Goal: Task Accomplishment & Management: Use online tool/utility

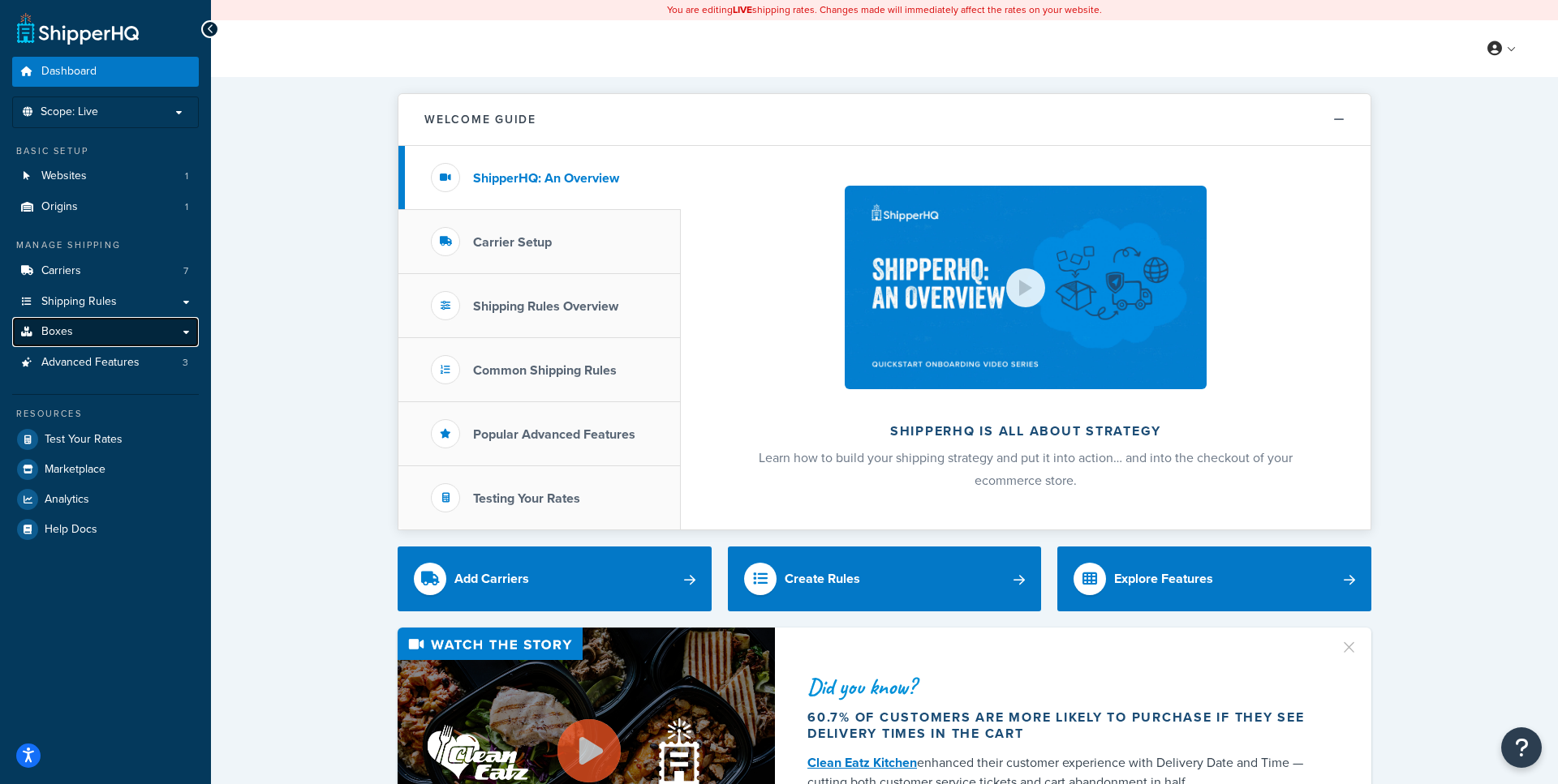
click at [136, 323] on link "Boxes" at bounding box center [105, 332] width 187 height 30
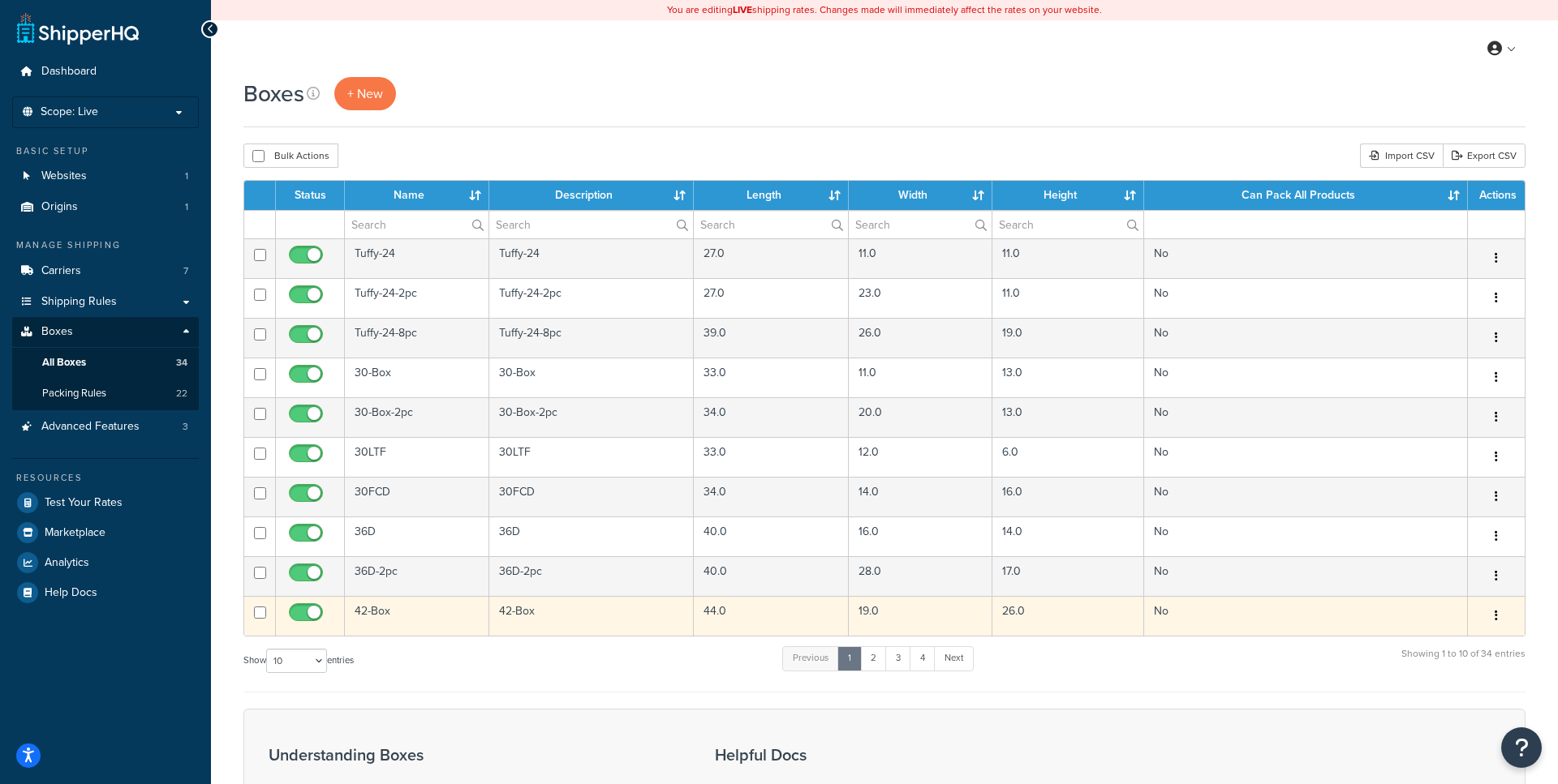
click at [1504, 618] on button "button" at bounding box center [1496, 616] width 23 height 26
click at [1455, 645] on link "Edit" at bounding box center [1442, 646] width 129 height 33
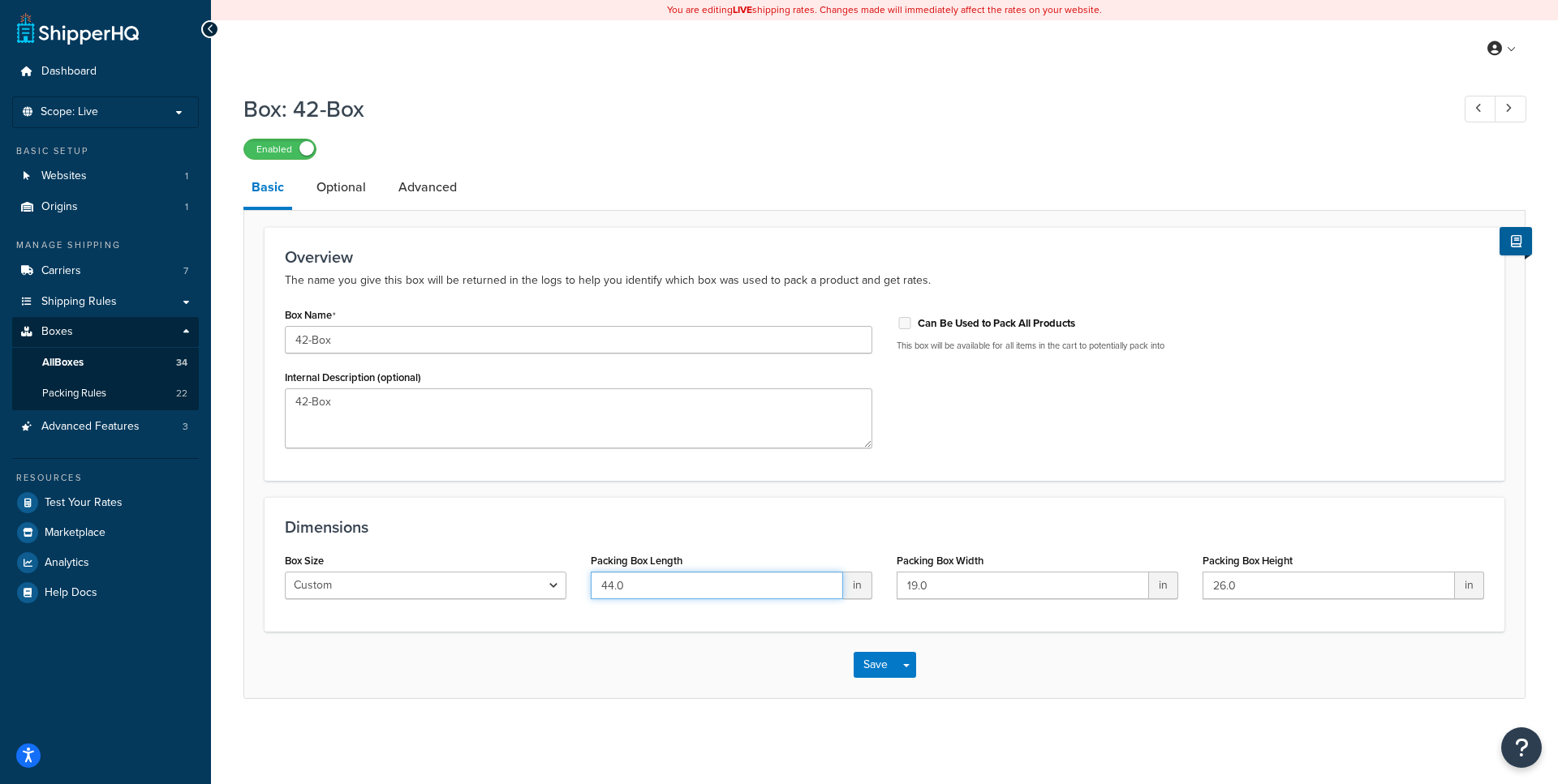
drag, startPoint x: 625, startPoint y: 593, endPoint x: 609, endPoint y: 592, distance: 16.0
click at [609, 592] on input "44.0" at bounding box center [717, 585] width 253 height 27
type input "43.2"
drag, startPoint x: 931, startPoint y: 583, endPoint x: 847, endPoint y: 583, distance: 84.0
click at [897, 583] on input "19.0" at bounding box center [1023, 585] width 253 height 27
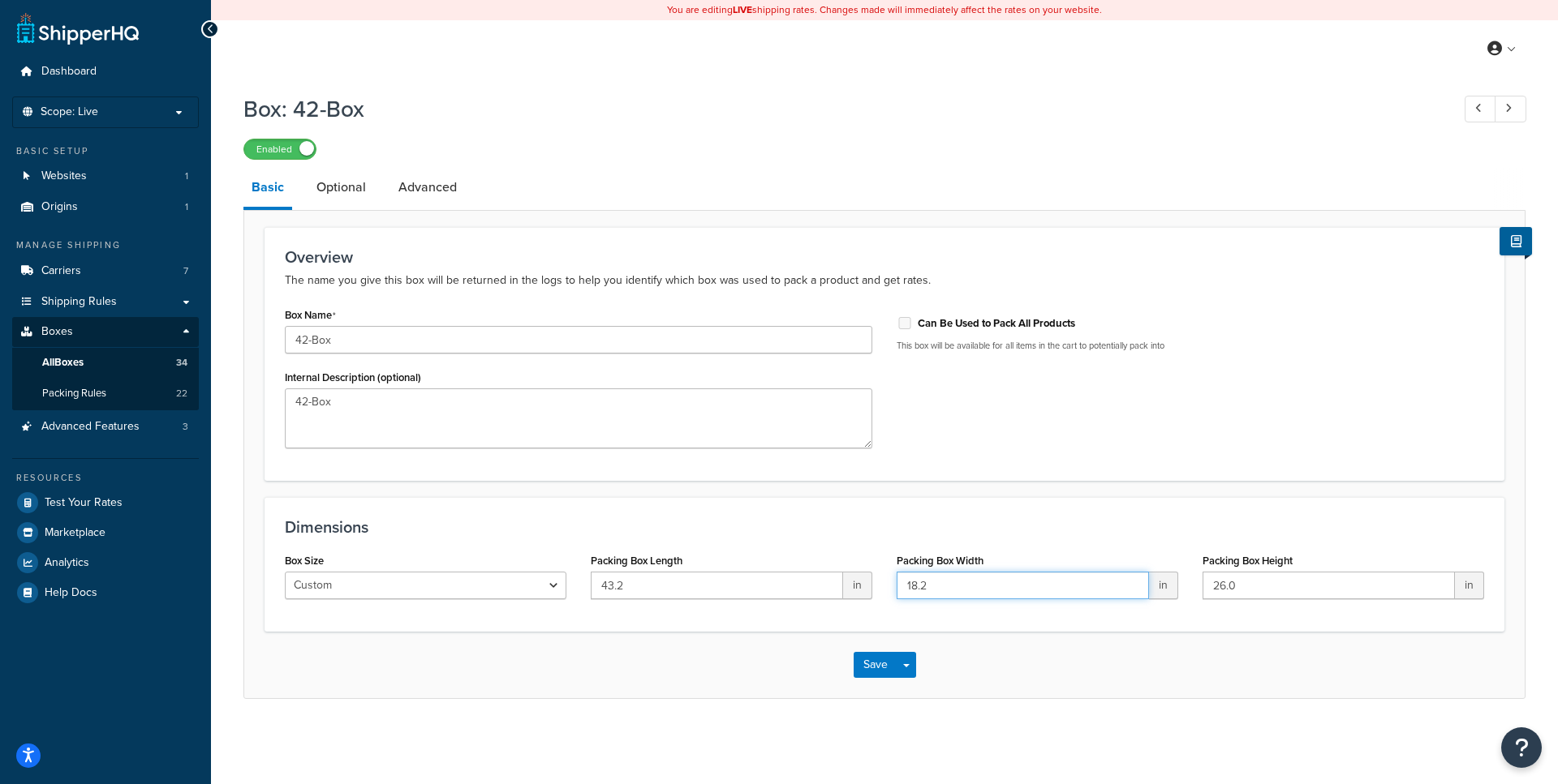
type input "18.2"
drag, startPoint x: 1292, startPoint y: 579, endPoint x: 1082, endPoint y: 577, distance: 210.0
click at [1202, 577] on input "26.0" at bounding box center [1328, 585] width 253 height 27
type input "25.2"
click at [881, 662] on button "Save" at bounding box center [876, 665] width 44 height 26
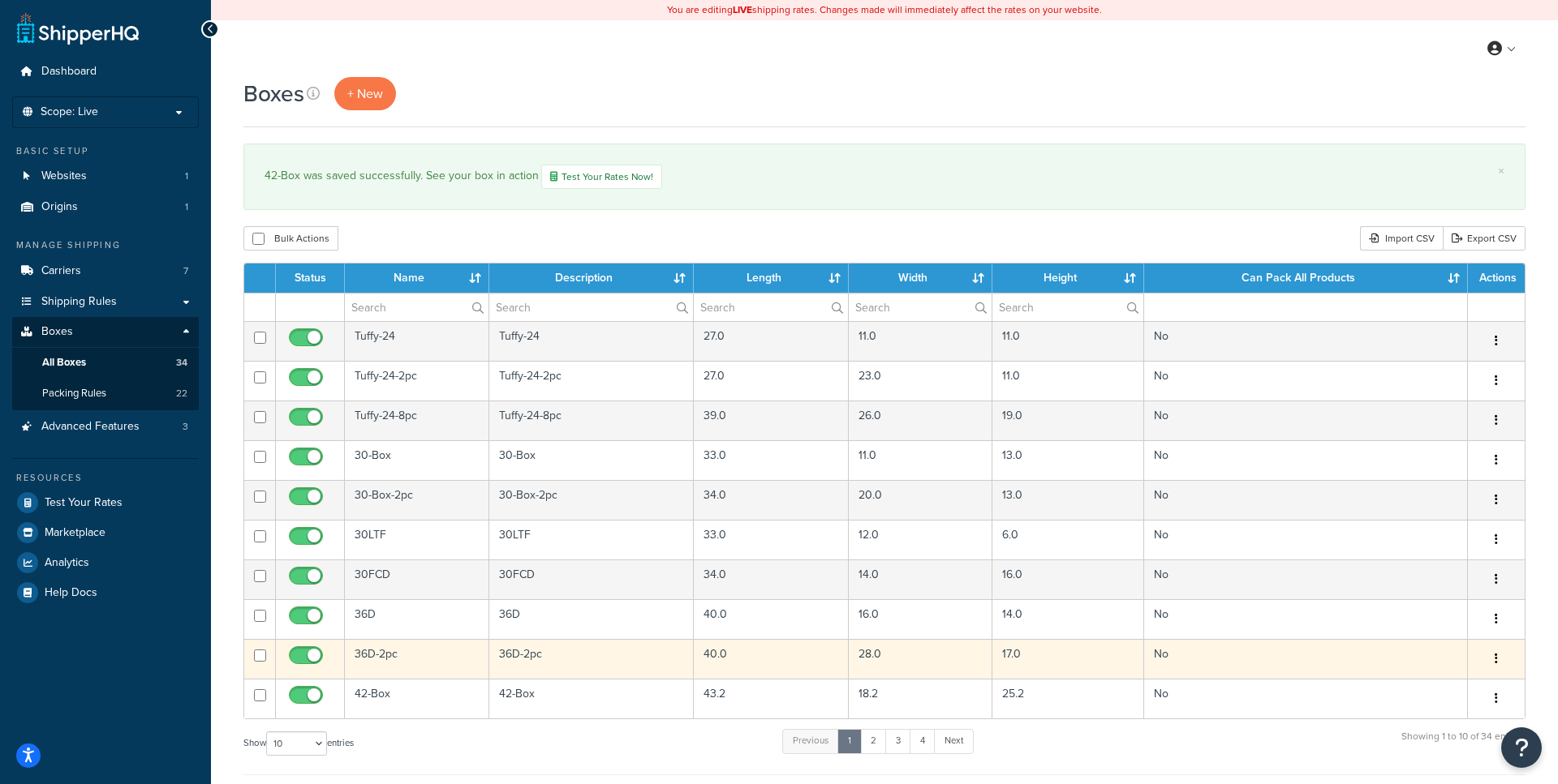
click at [1498, 660] on button "button" at bounding box center [1496, 659] width 23 height 26
click at [303, 656] on input "checkbox" at bounding box center [307, 659] width 45 height 20
checkbox input "false"
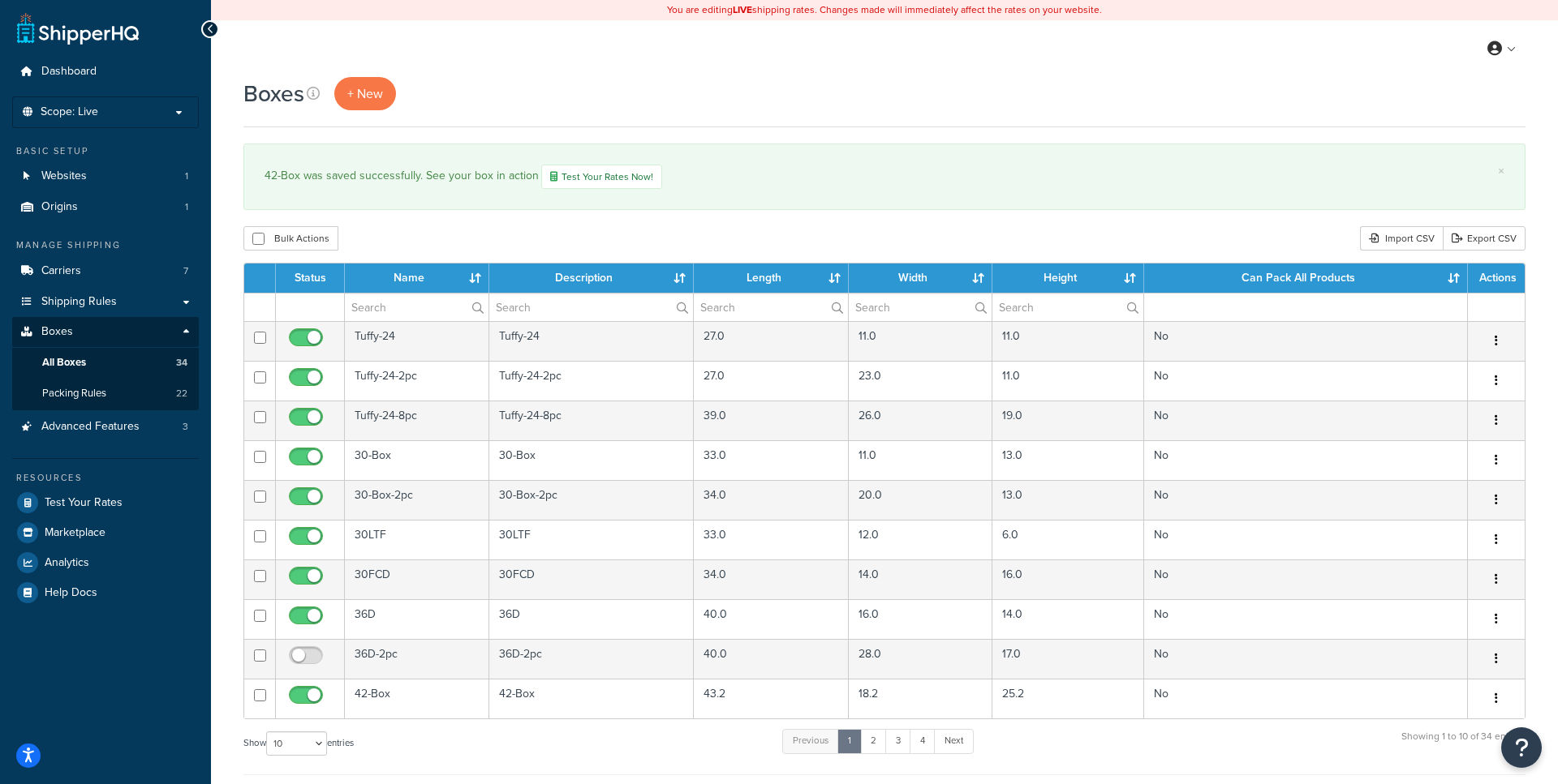
click at [859, 219] on div "Boxes + New × 42-Box was saved successfully. See your box in action Test Your R…" at bounding box center [884, 594] width 1347 height 1035
click at [97, 390] on span "Packing Rules" at bounding box center [74, 393] width 64 height 14
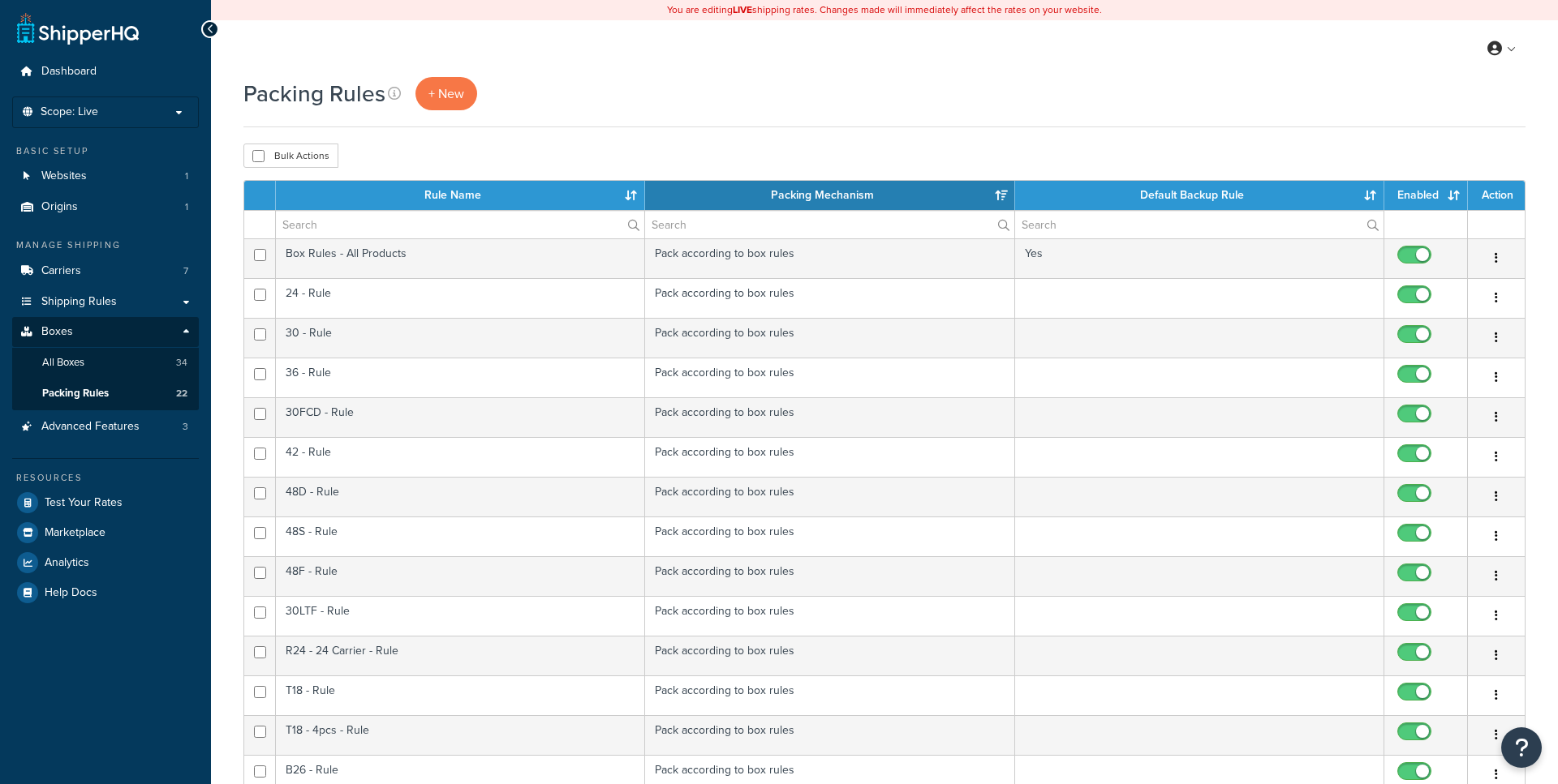
select select "15"
click at [88, 366] on link "All Boxes 34" at bounding box center [105, 363] width 187 height 30
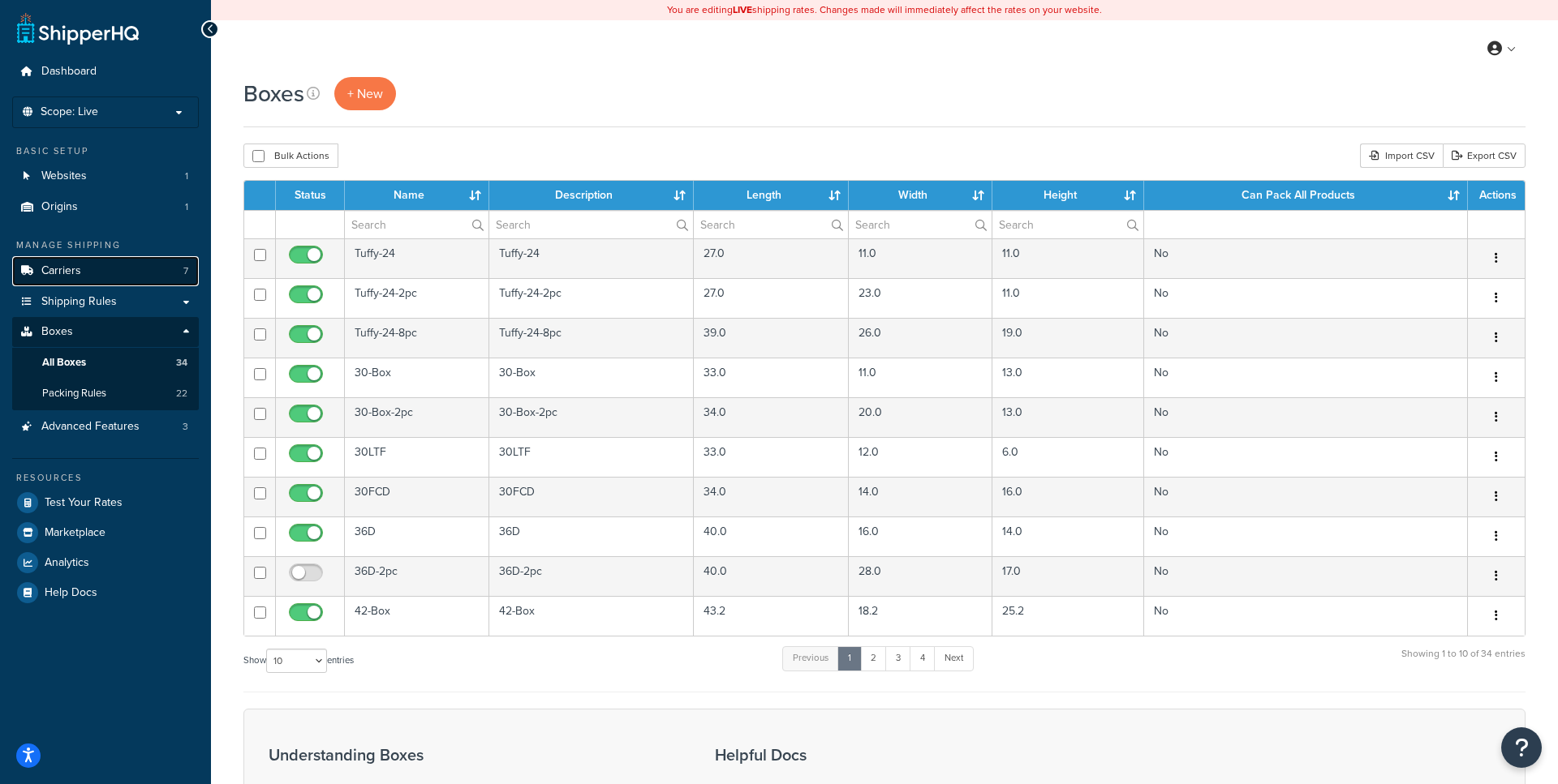
click at [97, 275] on link "Carriers 7" at bounding box center [105, 271] width 187 height 30
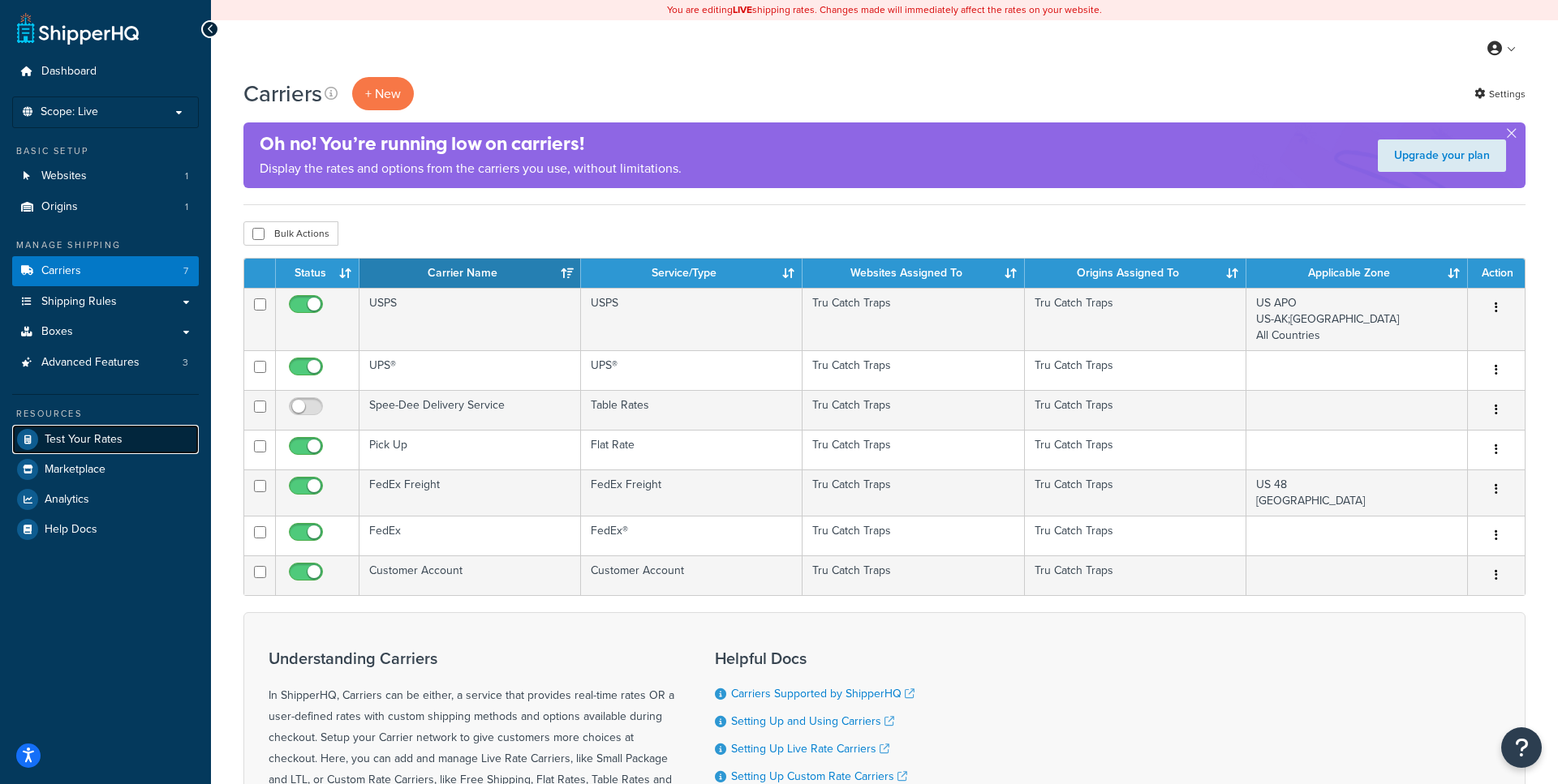
click at [78, 434] on span "Test Your Rates" at bounding box center [83, 439] width 78 height 14
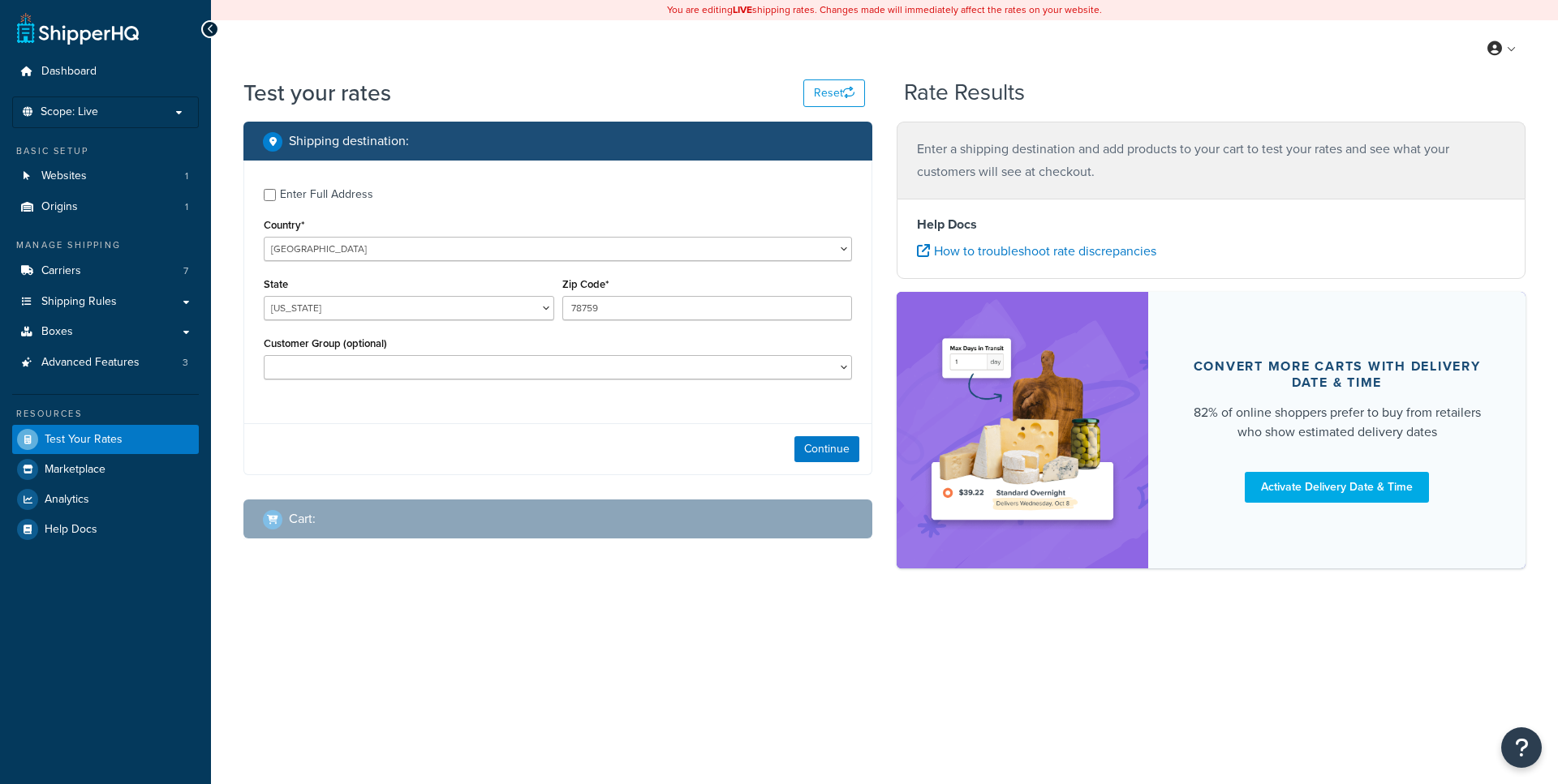
select select "[GEOGRAPHIC_DATA]"
click at [834, 451] on button "Continue" at bounding box center [826, 449] width 65 height 26
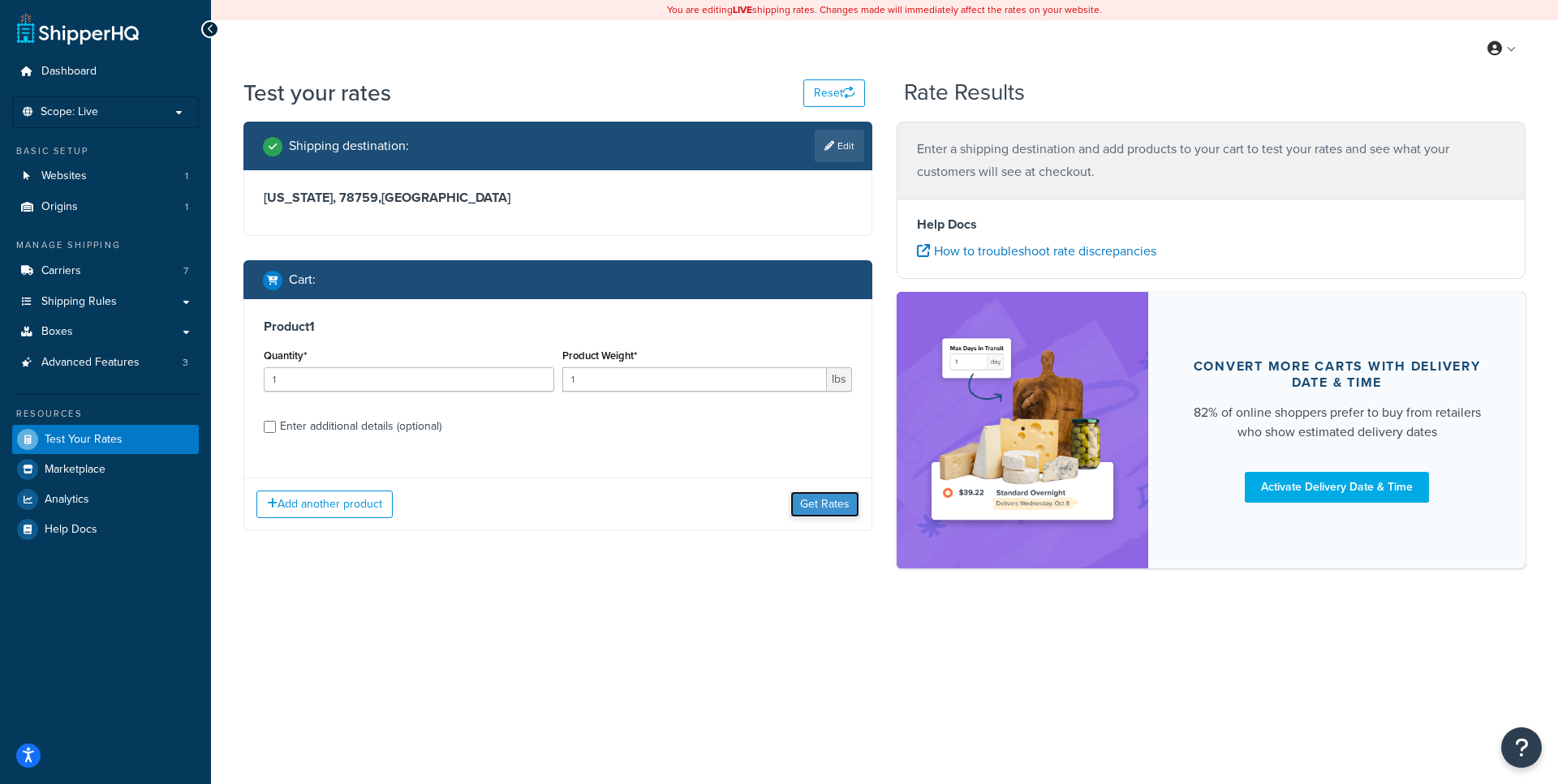
click at [819, 496] on button "Get Rates" at bounding box center [825, 504] width 69 height 26
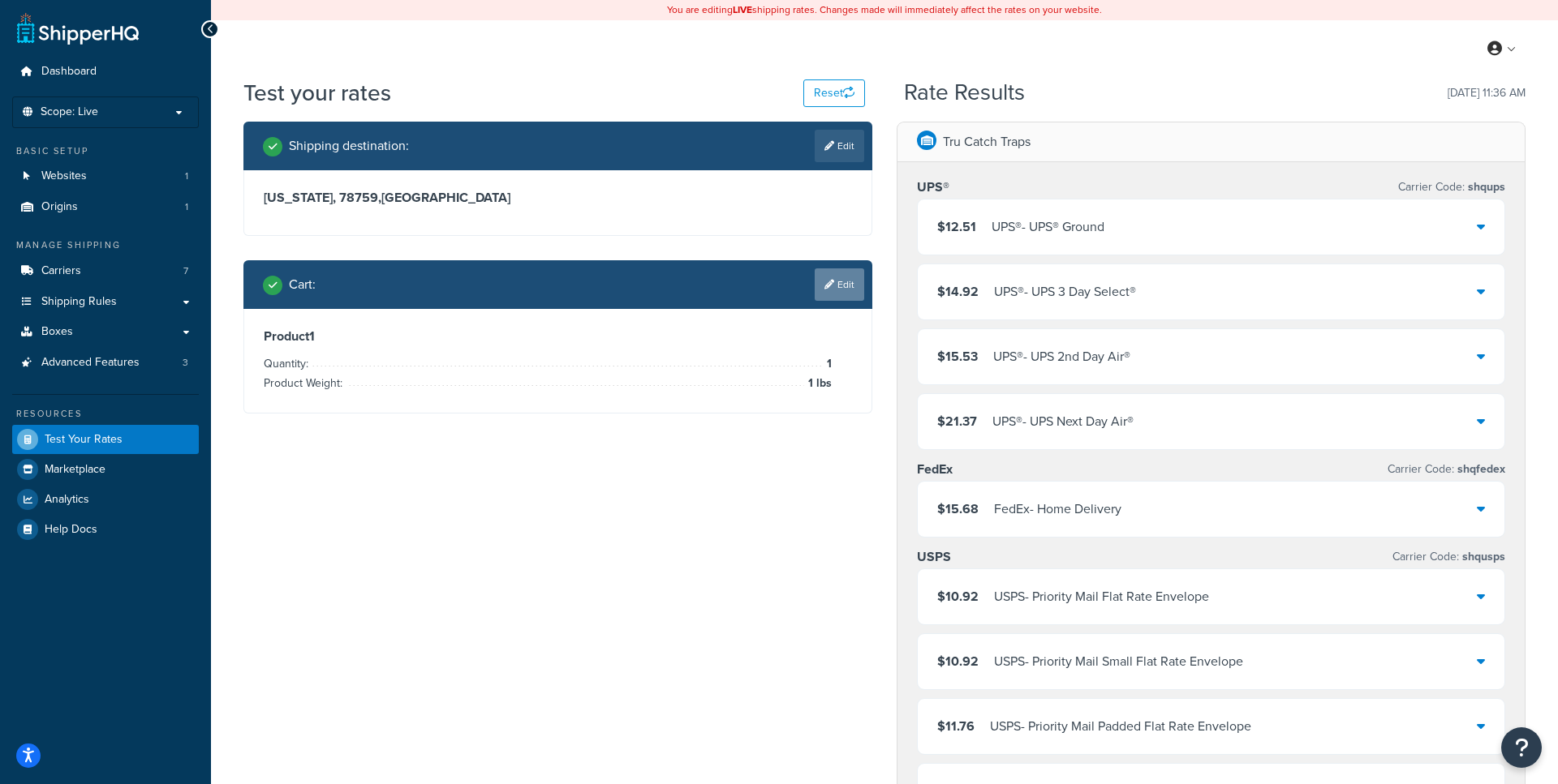
click at [829, 284] on icon at bounding box center [829, 284] width 10 height 10
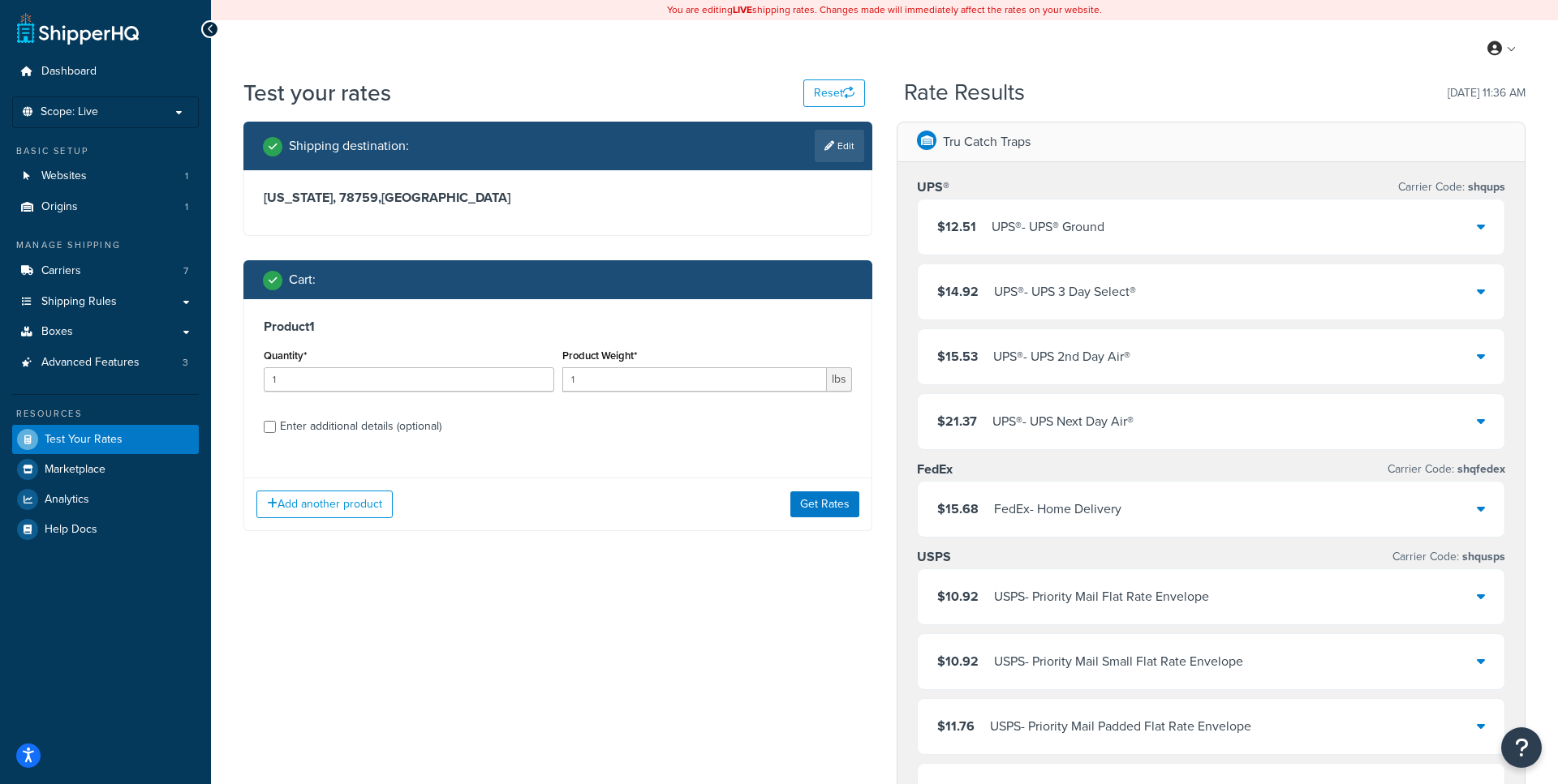
click at [368, 429] on div "Enter additional details (optional)" at bounding box center [360, 426] width 161 height 23
click at [275, 429] on input "Enter additional details (optional)" at bounding box center [269, 427] width 12 height 12
checkbox input "true"
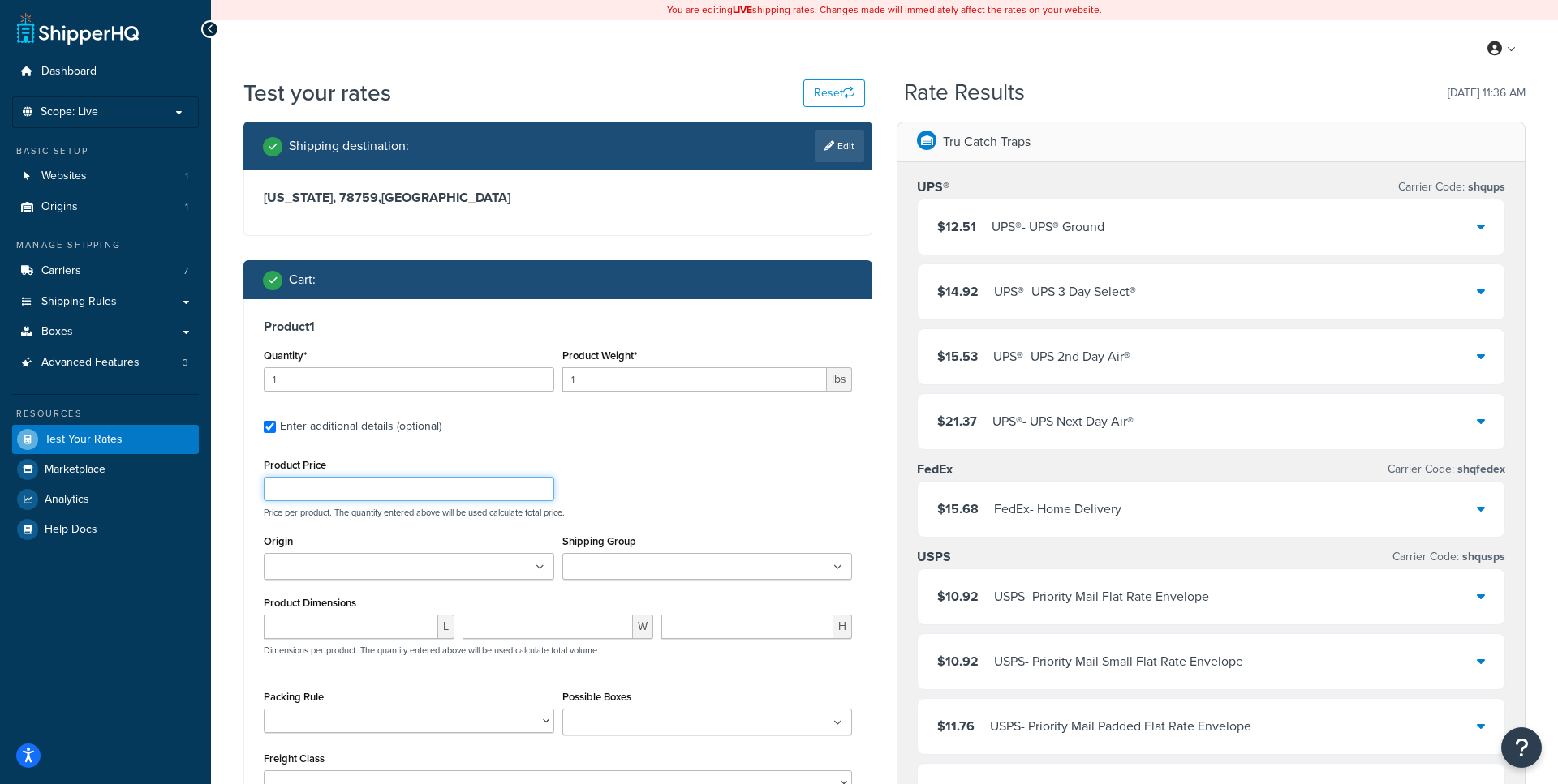
click at [369, 488] on input "Product Price" at bounding box center [409, 489] width 290 height 25
click at [378, 564] on input "Origin" at bounding box center [339, 568] width 143 height 18
click at [377, 571] on input "Origin" at bounding box center [339, 568] width 143 height 18
click at [622, 568] on input "Shipping Group" at bounding box center [639, 568] width 143 height 18
click at [674, 535] on div "Shipping Group Accessories Accessories - Large Bird Traps Carriers Free Shippin…" at bounding box center [707, 555] width 290 height 49
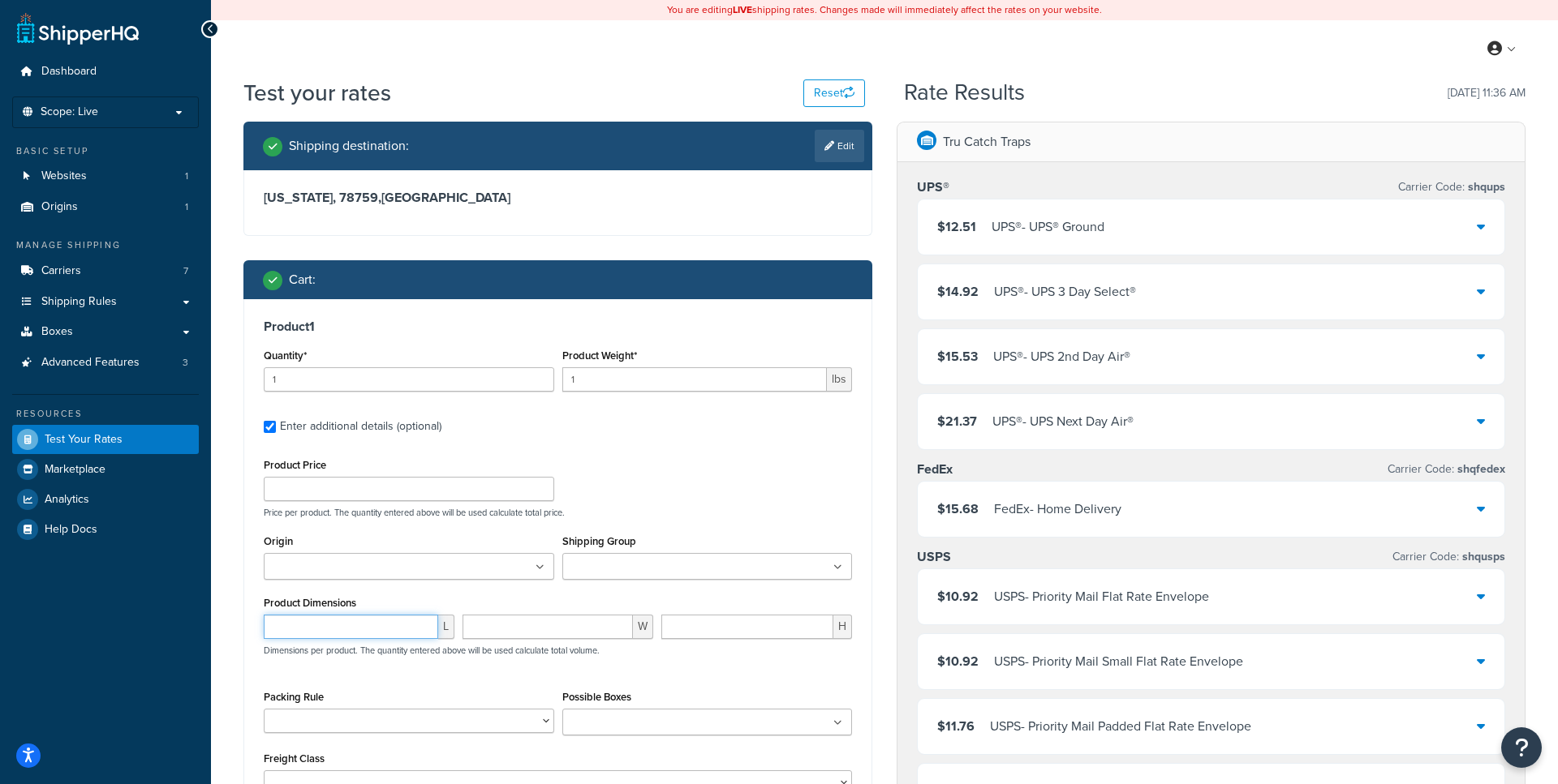
click at [371, 623] on input "number" at bounding box center [350, 626] width 174 height 25
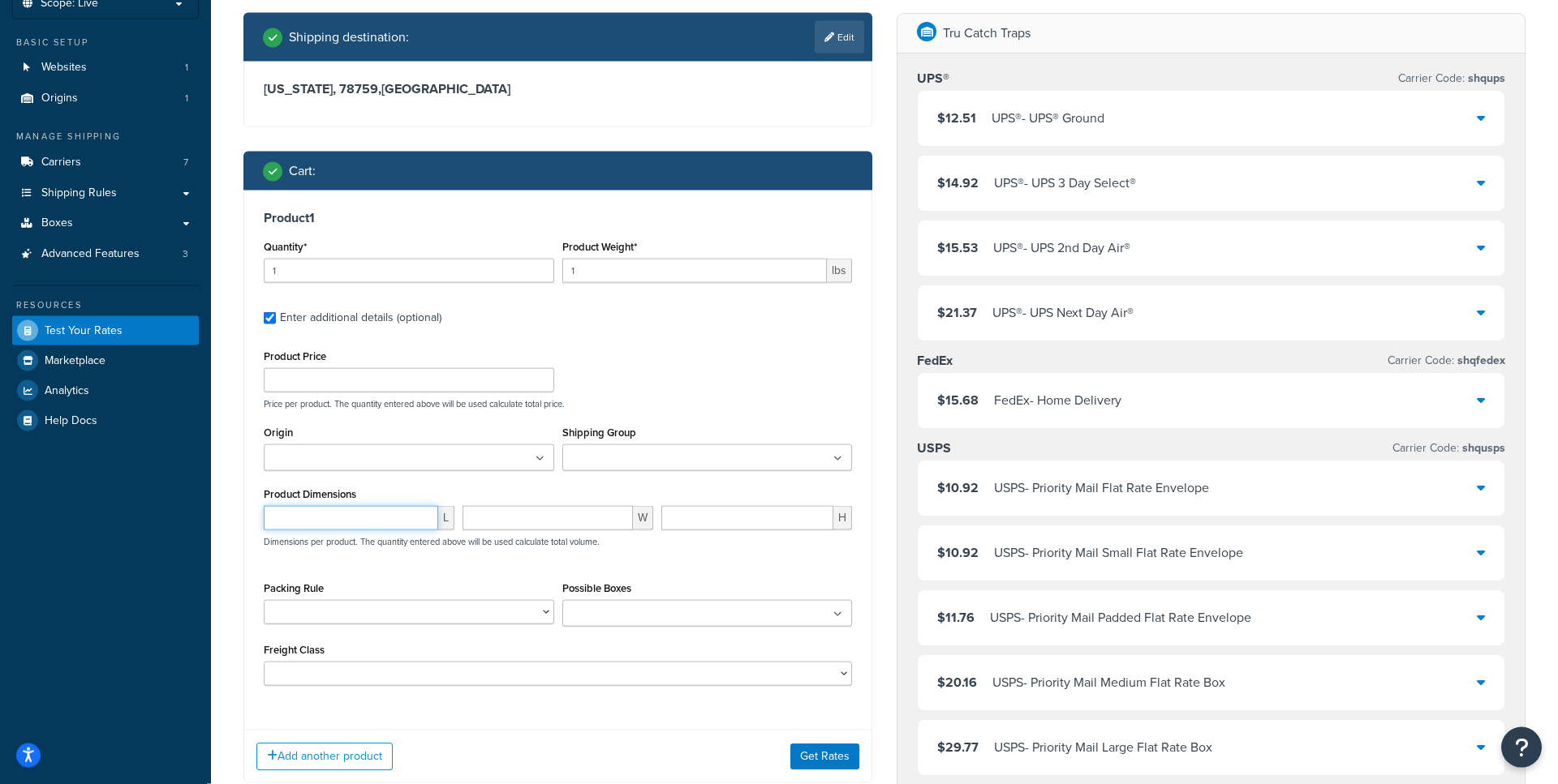
scroll to position [109, 0]
click at [264, 599] on select "24 - Rule 30 - Rule 30D - Rule 30FCD - Rule 30LTF - Rule 36 - Rule 42 - Rule 48…" at bounding box center [409, 611] width 290 height 25
select select "10869"
click option "42 - Rule" at bounding box center [0, 0] width 0 height 0
click at [667, 613] on input "Possible Boxes" at bounding box center [639, 614] width 143 height 18
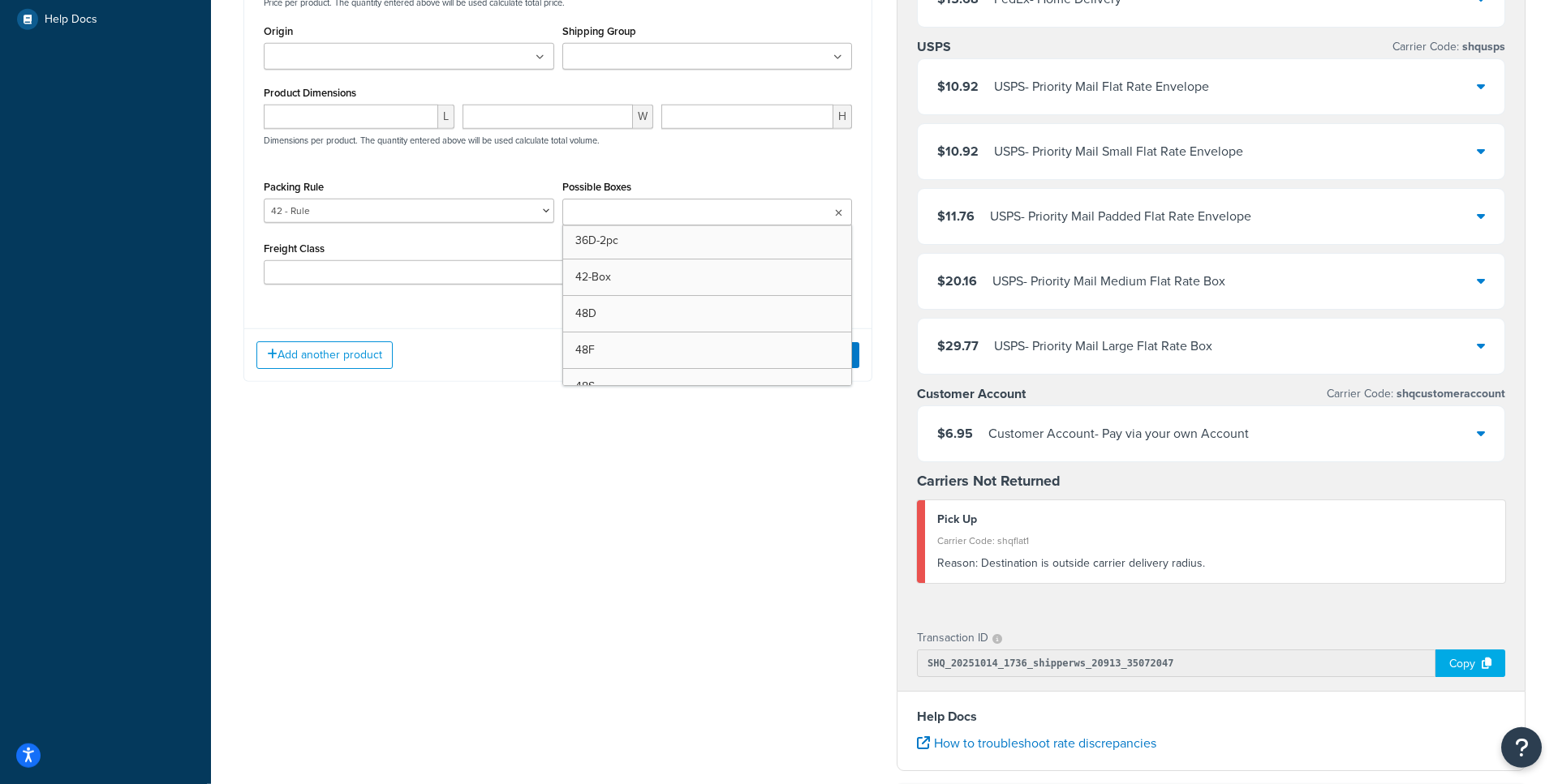
scroll to position [429, 0]
click at [583, 469] on div "Shipping destination : Edit Texas, 78759 , United States Cart : Product 1 Quant…" at bounding box center [885, 344] width 1306 height 1465
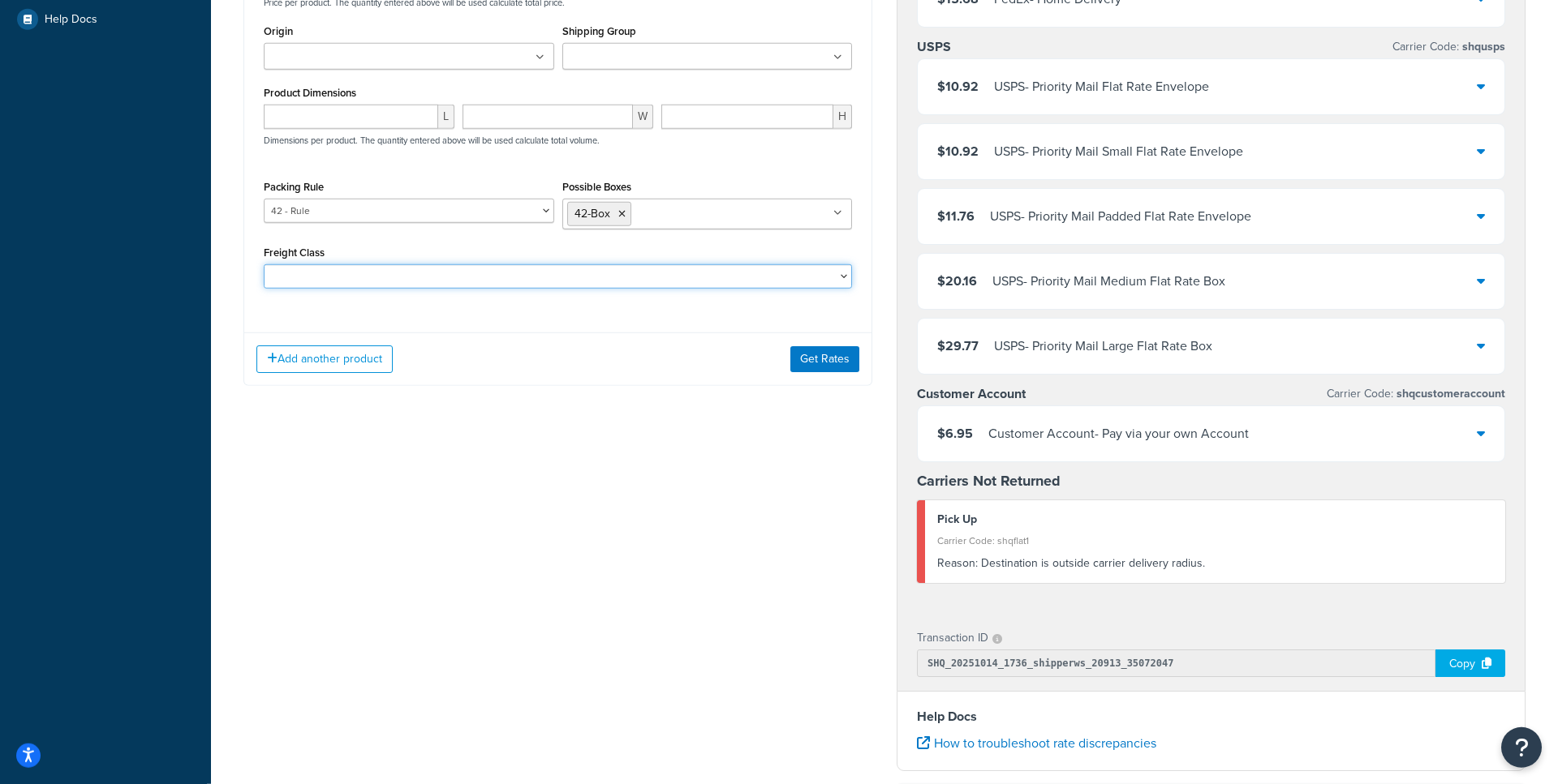
click at [264, 264] on select "50 55 60 65 70 77.5 85 92.5 100 110 125 150 175 200 250 300 400 500" at bounding box center [557, 276] width 588 height 25
drag, startPoint x: 601, startPoint y: 272, endPoint x: 881, endPoint y: 432, distance: 322.5
click at [882, 455] on div "Shipping destination : Edit Texas, 78759 , United States Cart : Product 1 Quant…" at bounding box center [885, 344] width 1306 height 1465
click at [835, 365] on button "Get Rates" at bounding box center [825, 359] width 69 height 26
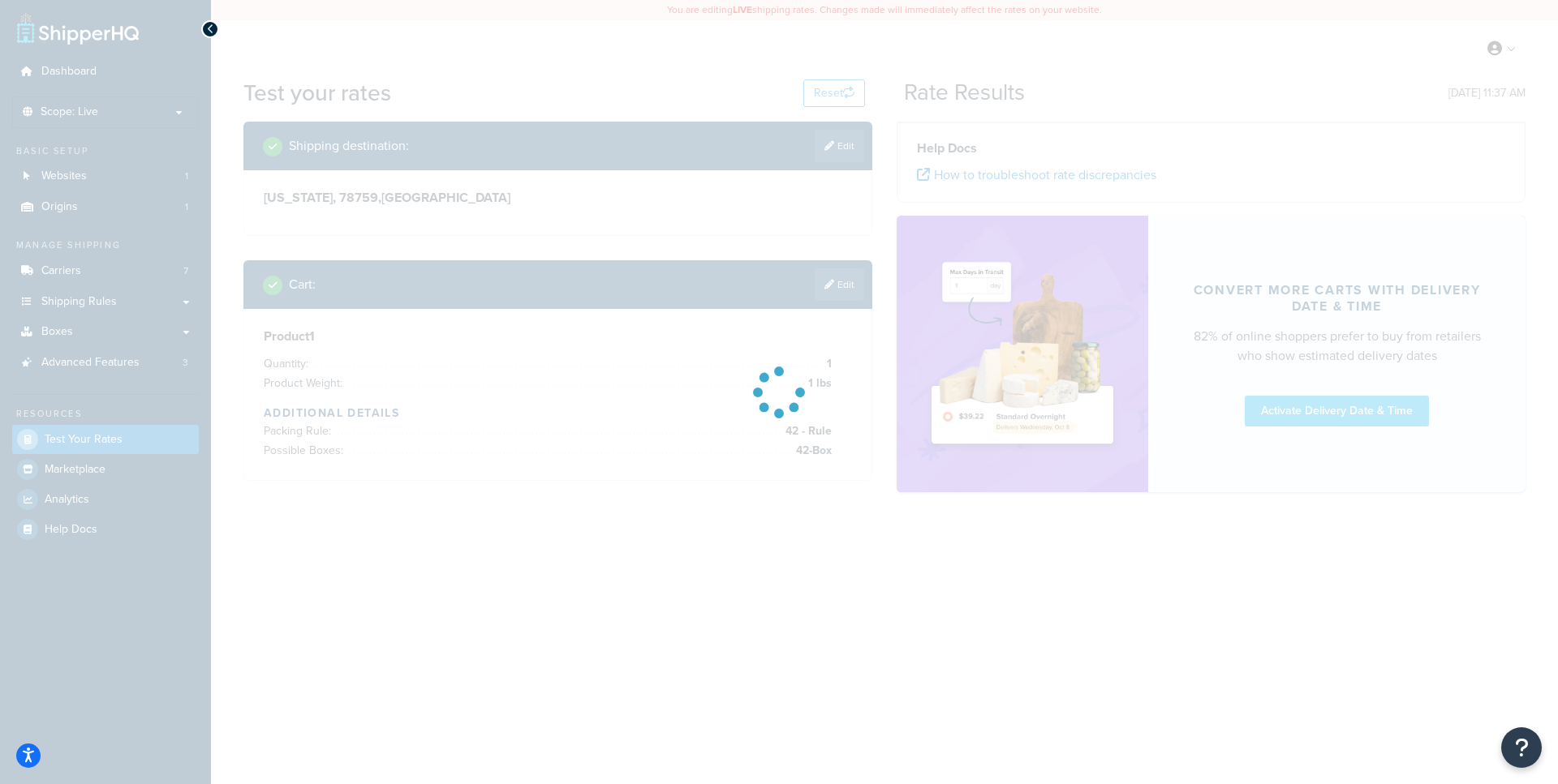
scroll to position [0, 0]
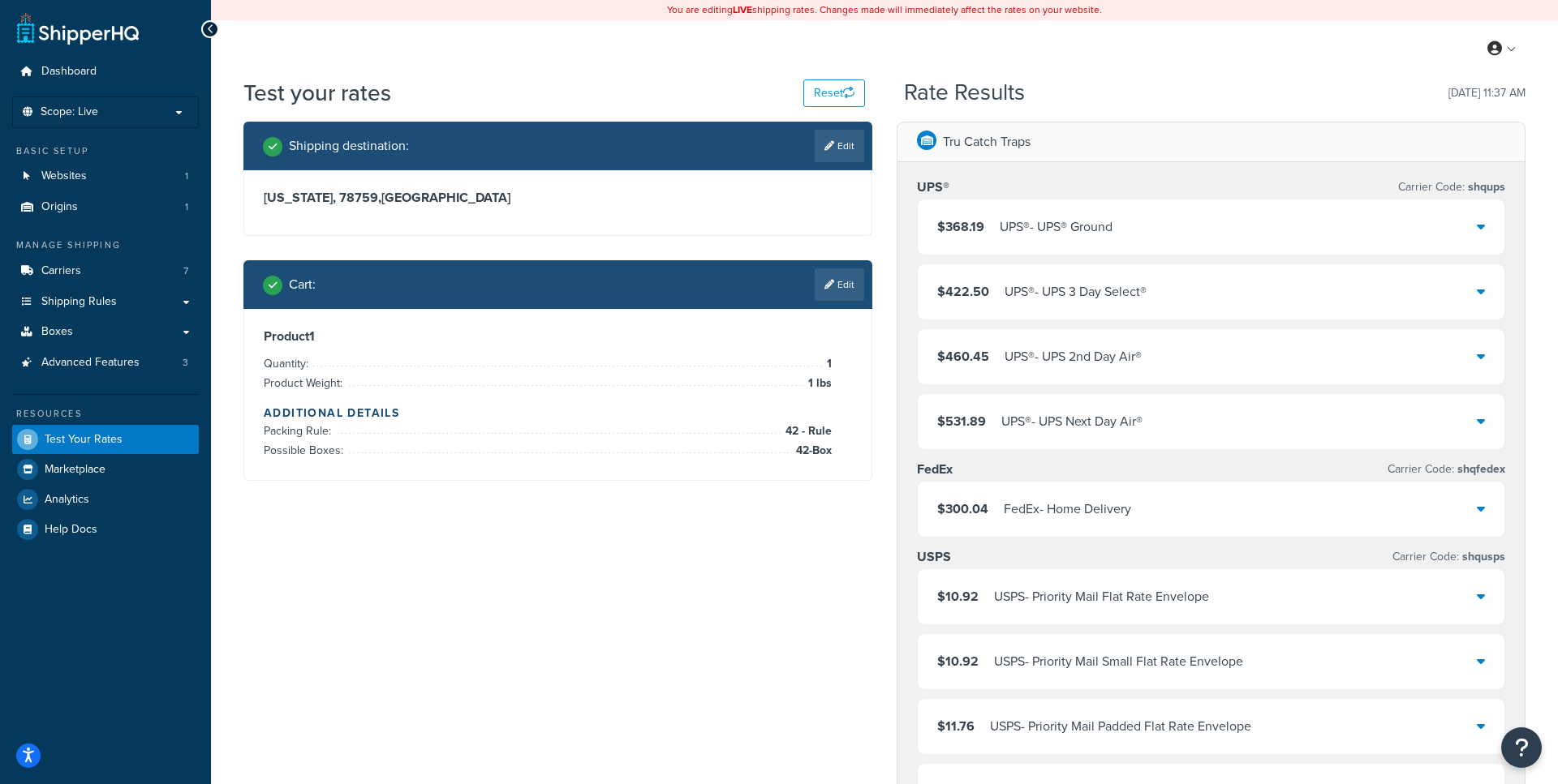
click at [1362, 504] on div "$300.04 FedEx - Home Delivery" at bounding box center [1210, 509] width 587 height 55
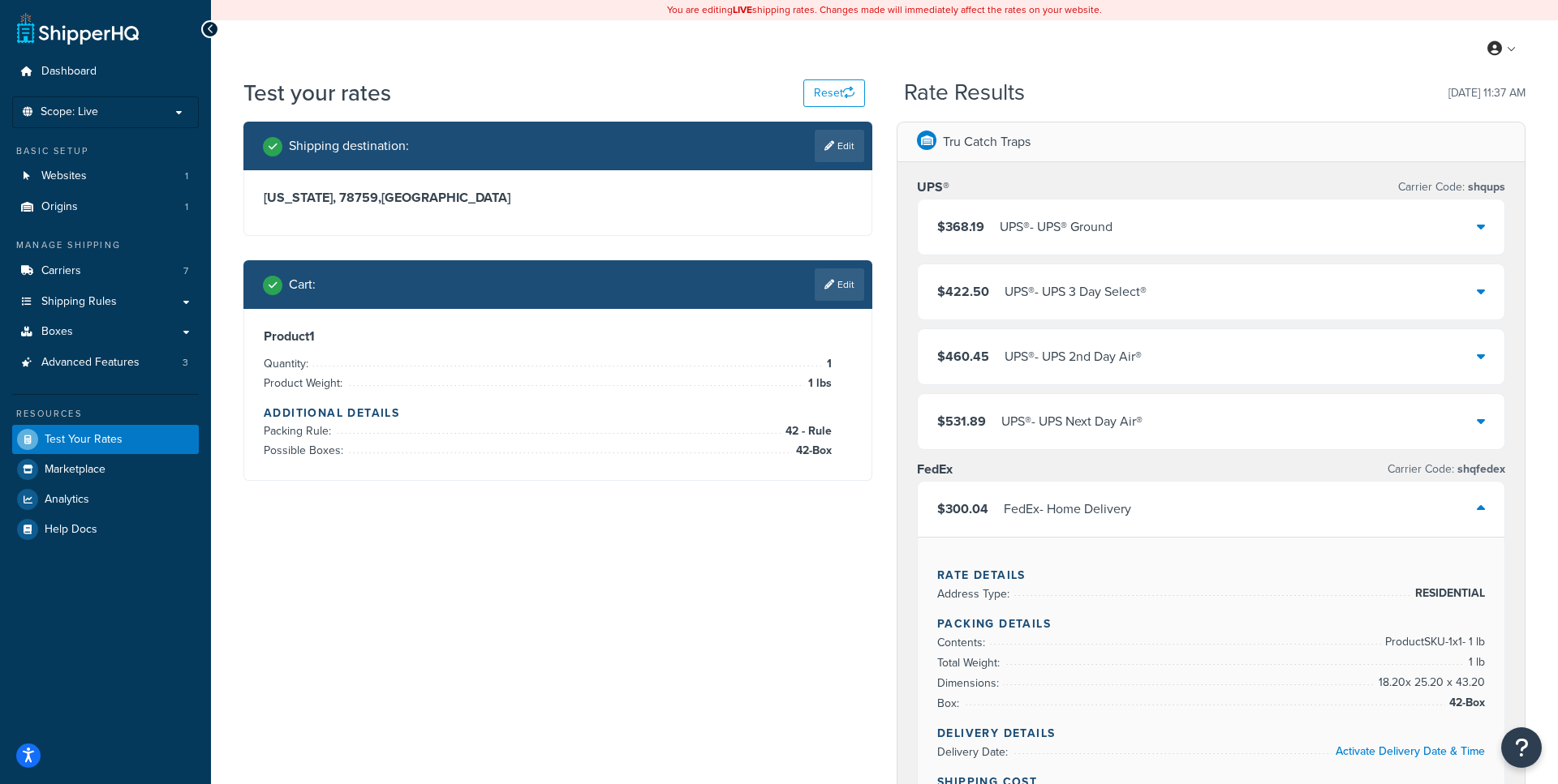
click at [1183, 246] on div "$368.19 UPS® - UPS® Ground" at bounding box center [1210, 227] width 587 height 55
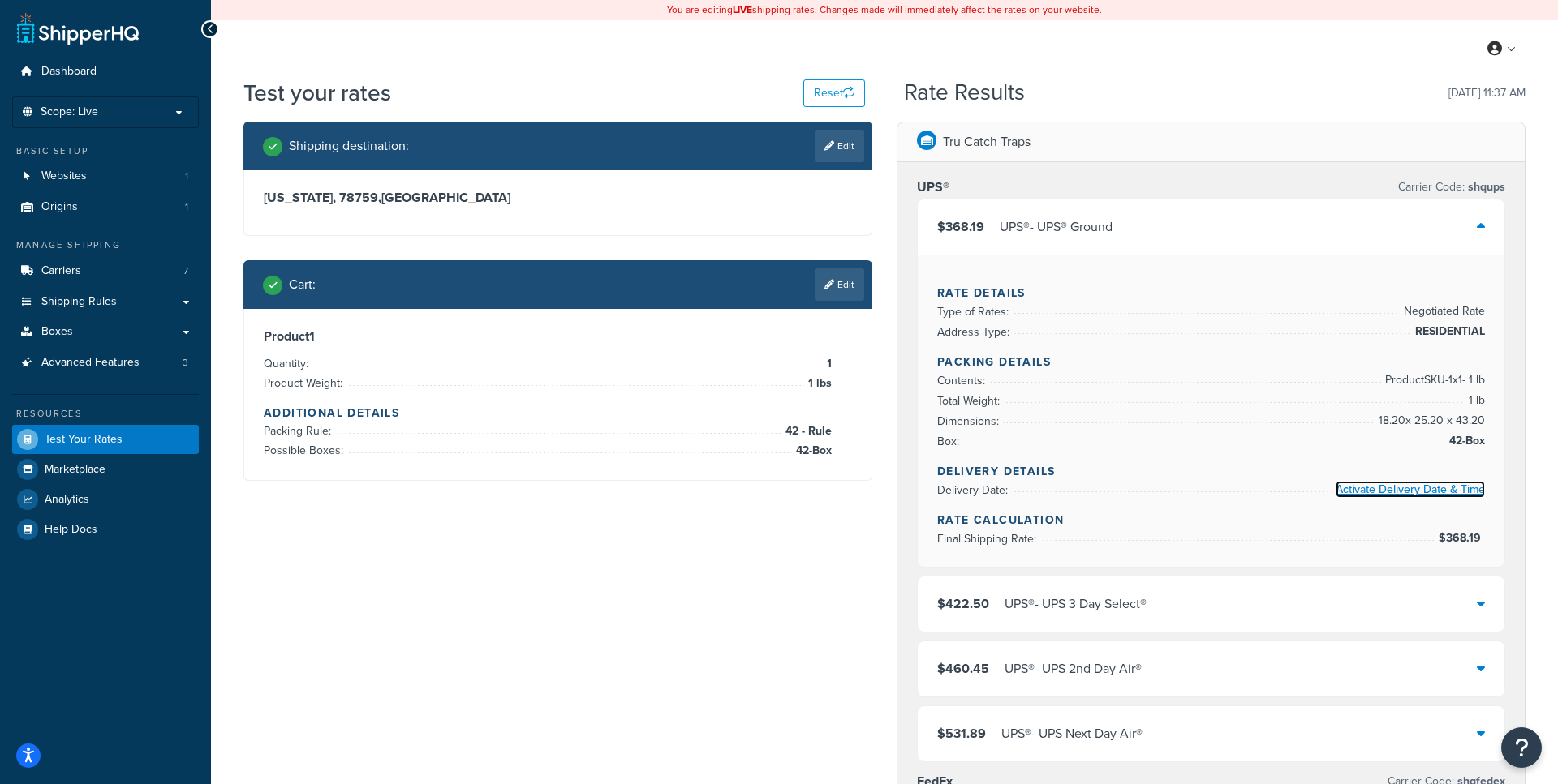
click at [1408, 492] on link "Activate Delivery Date & Time" at bounding box center [1410, 489] width 150 height 17
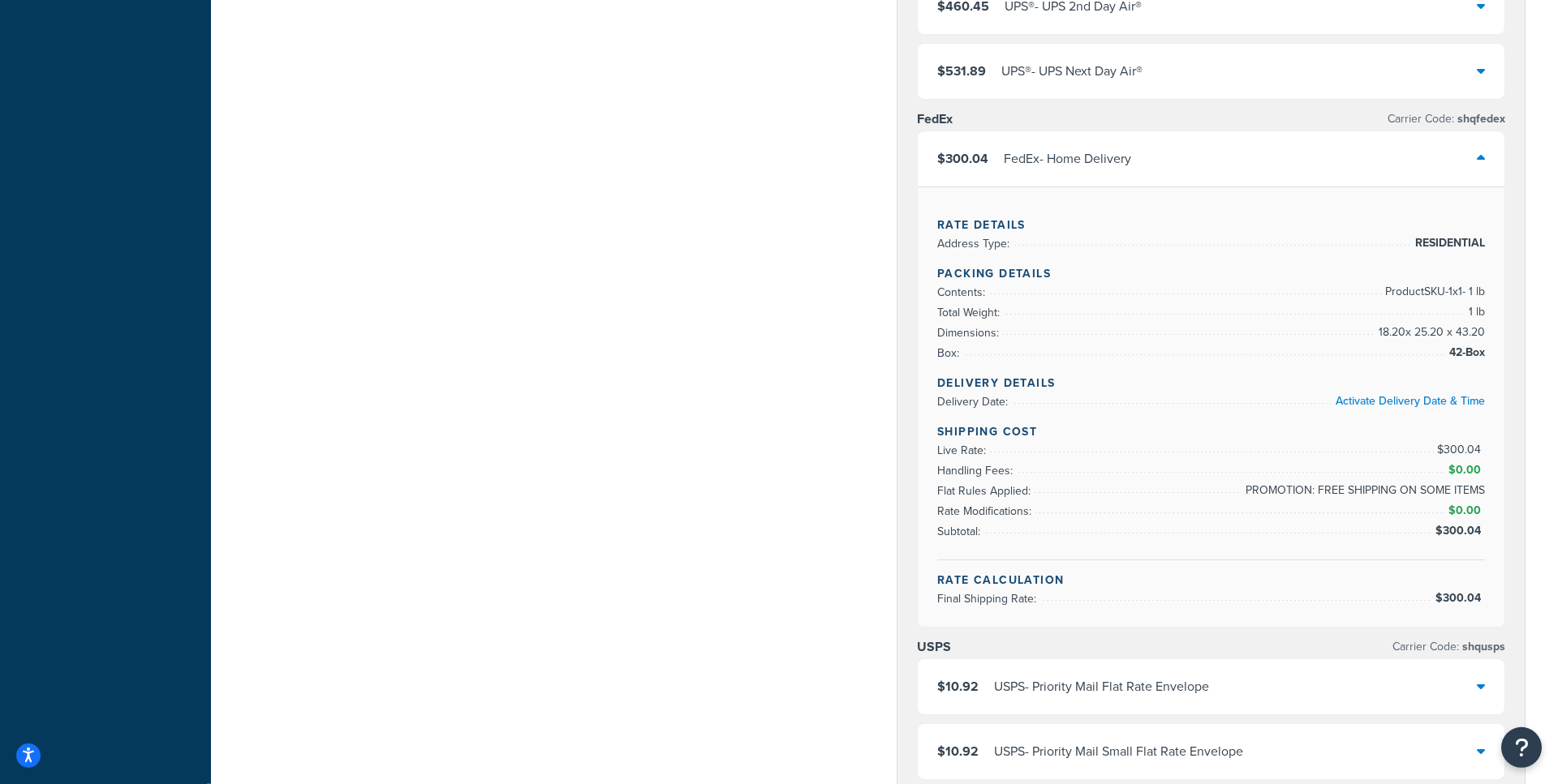
scroll to position [664, 0]
